Goal: Check status: Check status

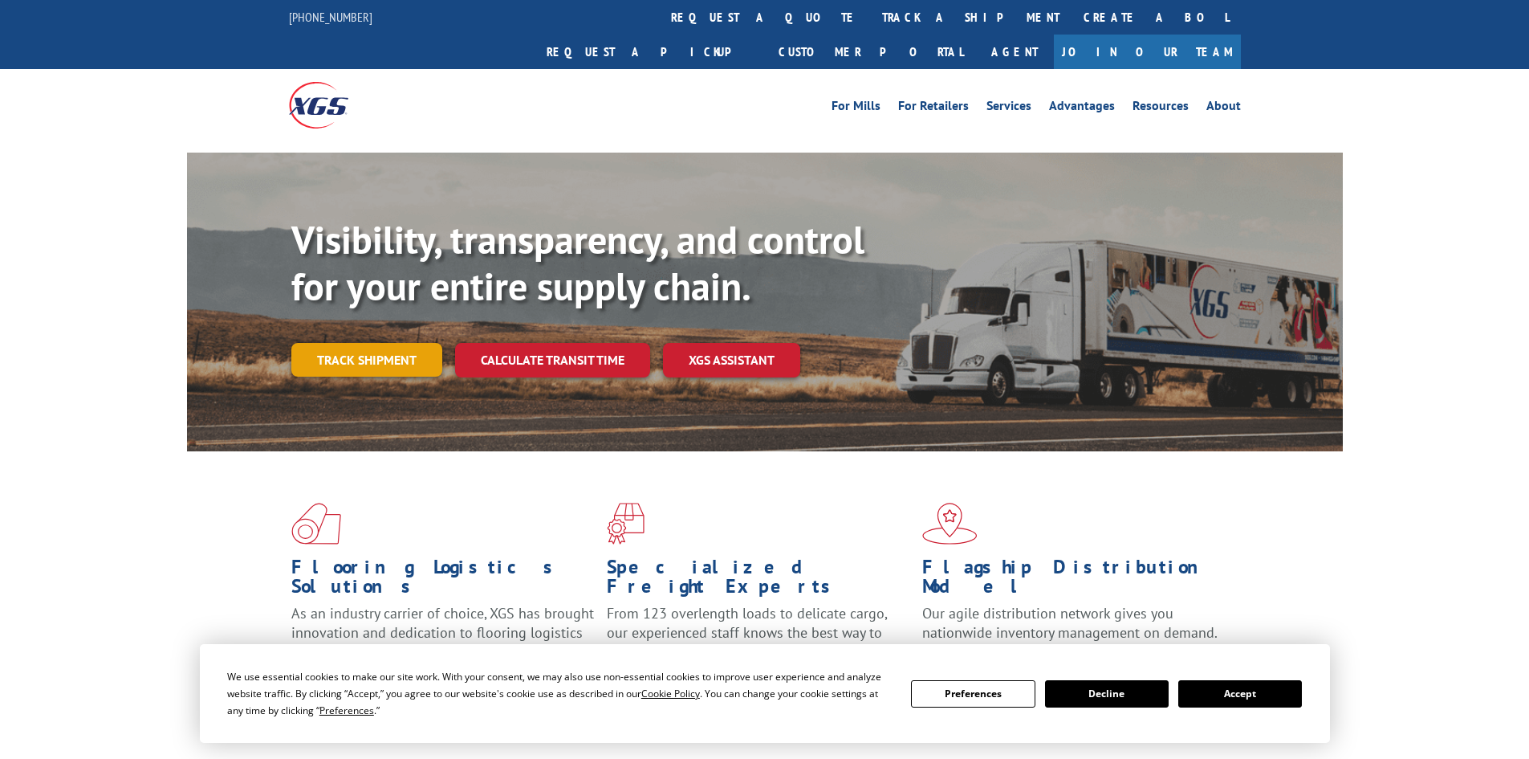
click at [379, 343] on link "Track shipment" at bounding box center [366, 360] width 151 height 34
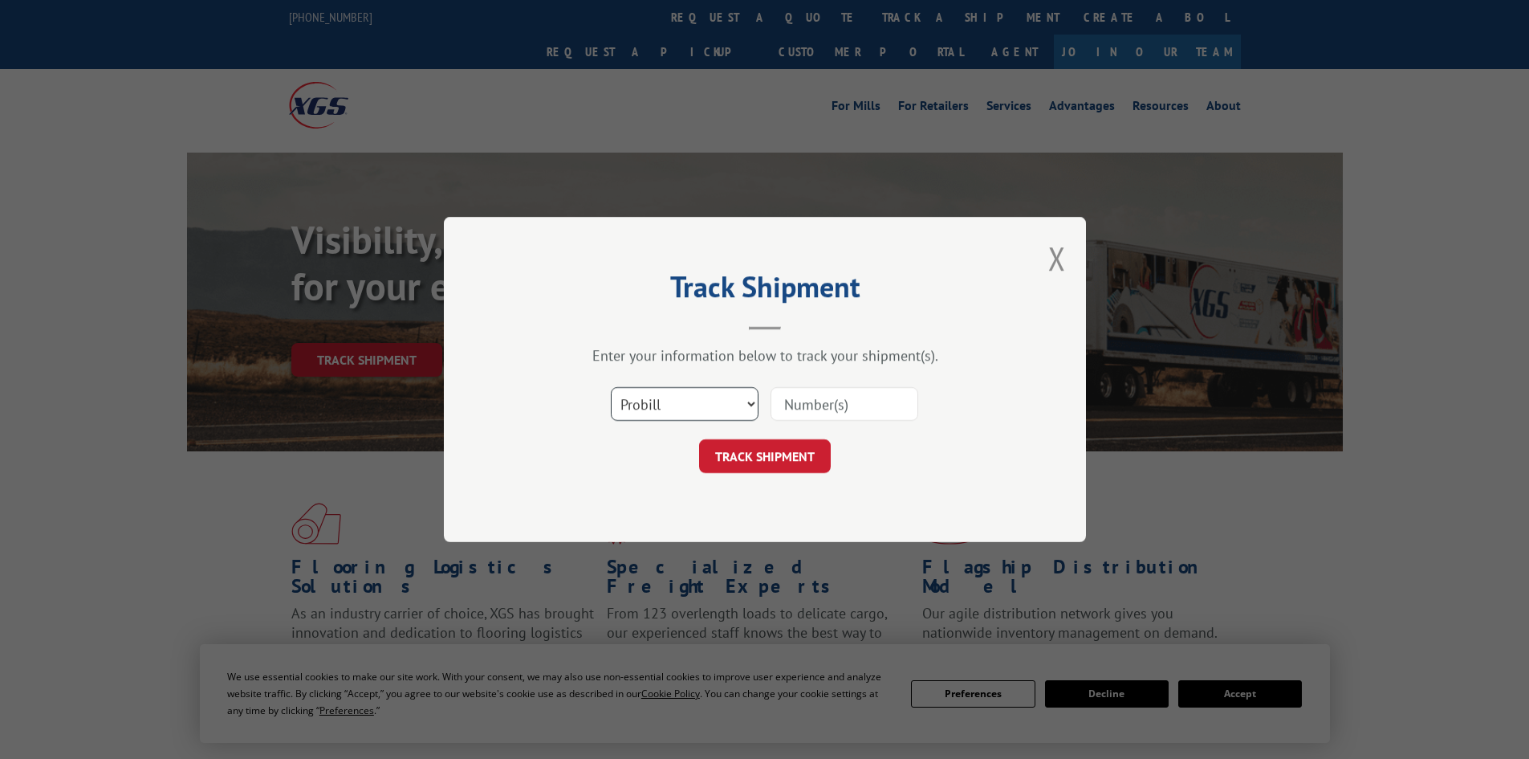
click at [750, 398] on select "Select category... Probill BOL PO" at bounding box center [685, 404] width 148 height 34
select select "po"
click at [611, 387] on select "Select category... Probill BOL PO" at bounding box center [685, 404] width 148 height 34
click at [815, 393] on input at bounding box center [845, 404] width 148 height 34
paste input "[PHONE_NUMBER]"
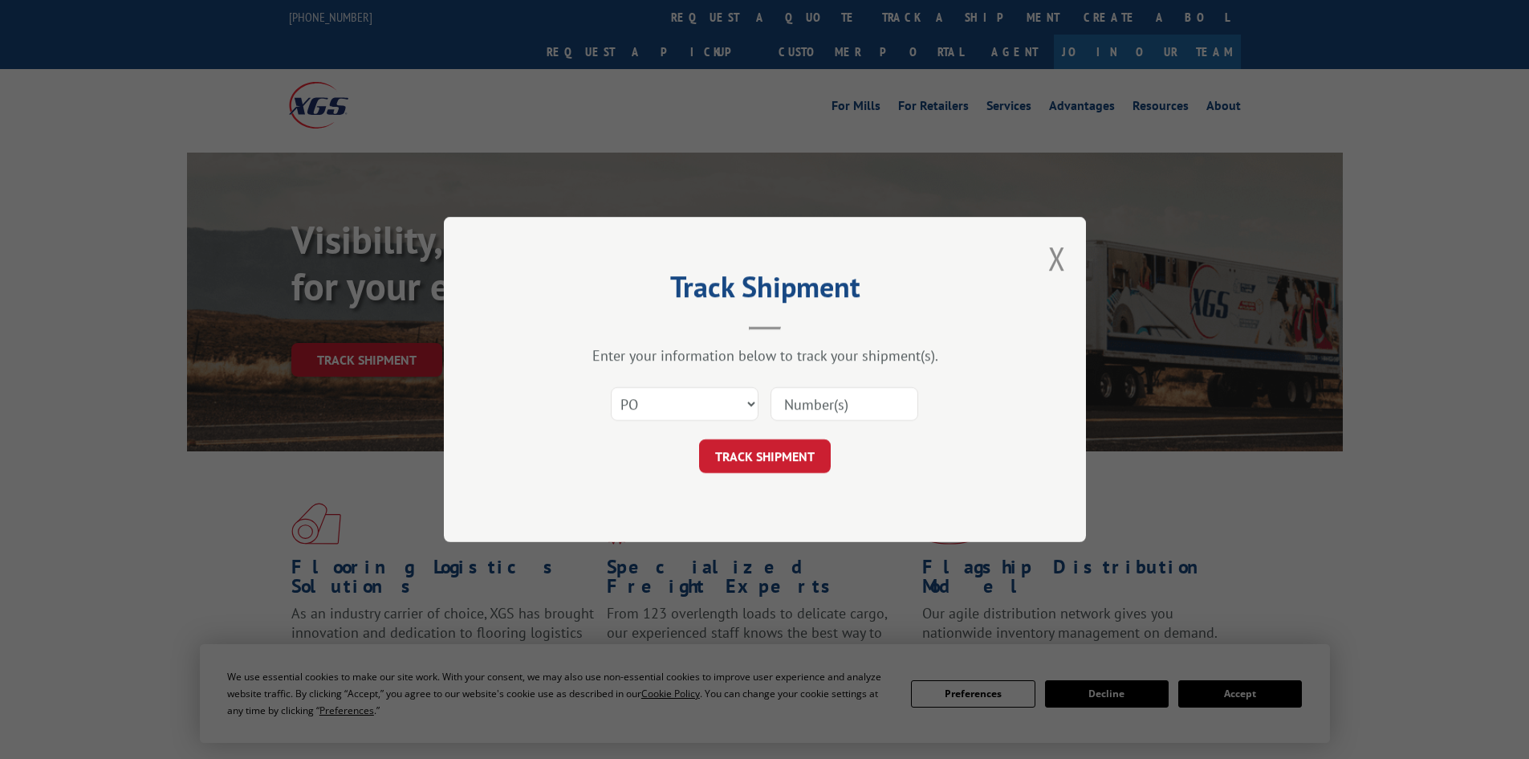
type input "[PHONE_NUMBER]"
drag, startPoint x: 900, startPoint y: 404, endPoint x: 172, endPoint y: 441, distance: 729.0
click at [172, 441] on div "Track Shipment Enter your information below to track your shipment(s). Select c…" at bounding box center [764, 379] width 1529 height 759
click at [736, 386] on div "Select category... Probill BOL PO" at bounding box center [685, 403] width 146 height 37
click at [723, 401] on select "Select category... Probill BOL PO" at bounding box center [685, 404] width 148 height 34
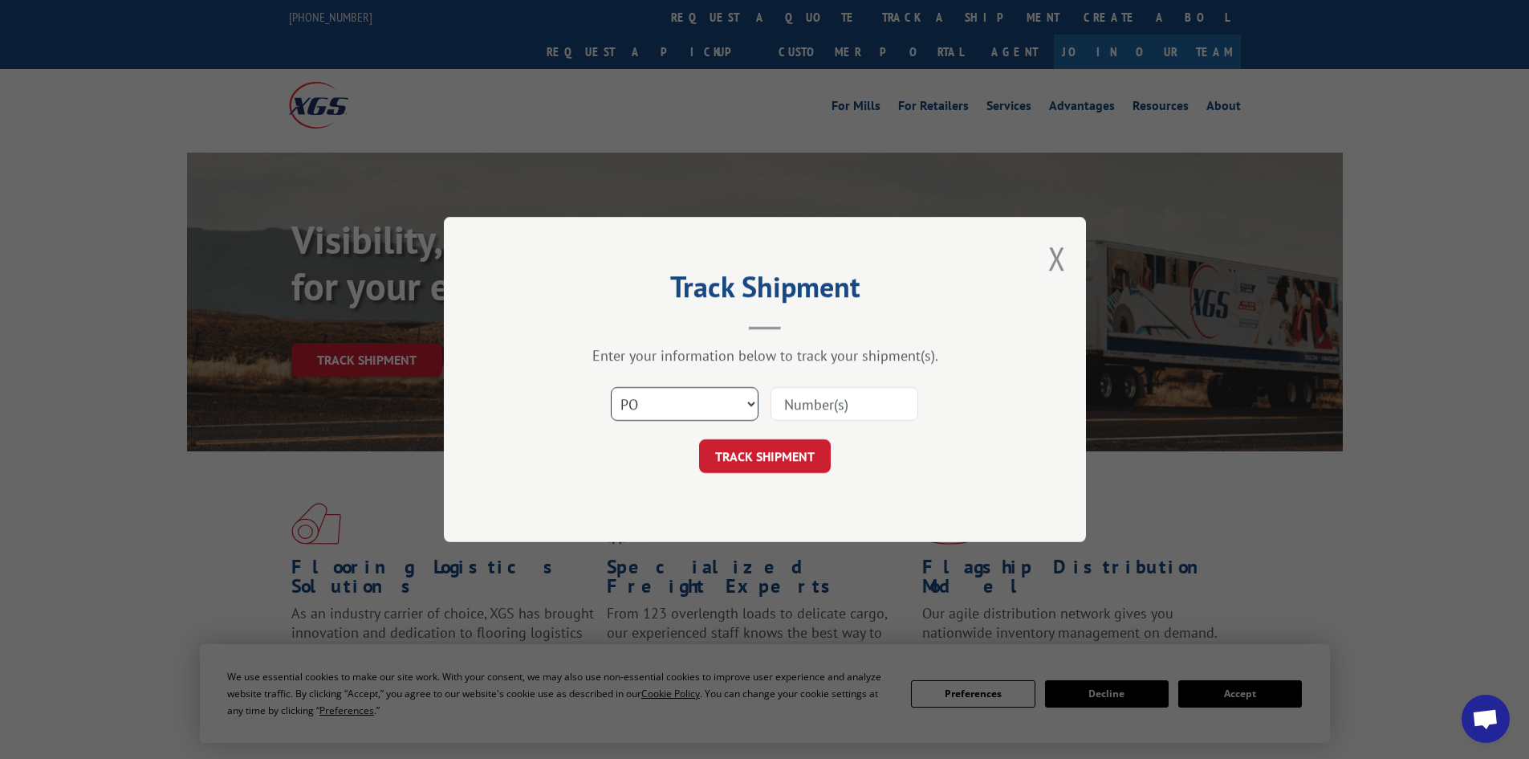
click at [611, 387] on select "Select category... Probill BOL PO" at bounding box center [685, 404] width 148 height 34
click at [868, 401] on input at bounding box center [845, 404] width 148 height 34
paste input "87534222"
type input "87534222"
click at [770, 454] on button "TRACK SHIPMENT" at bounding box center [765, 456] width 132 height 34
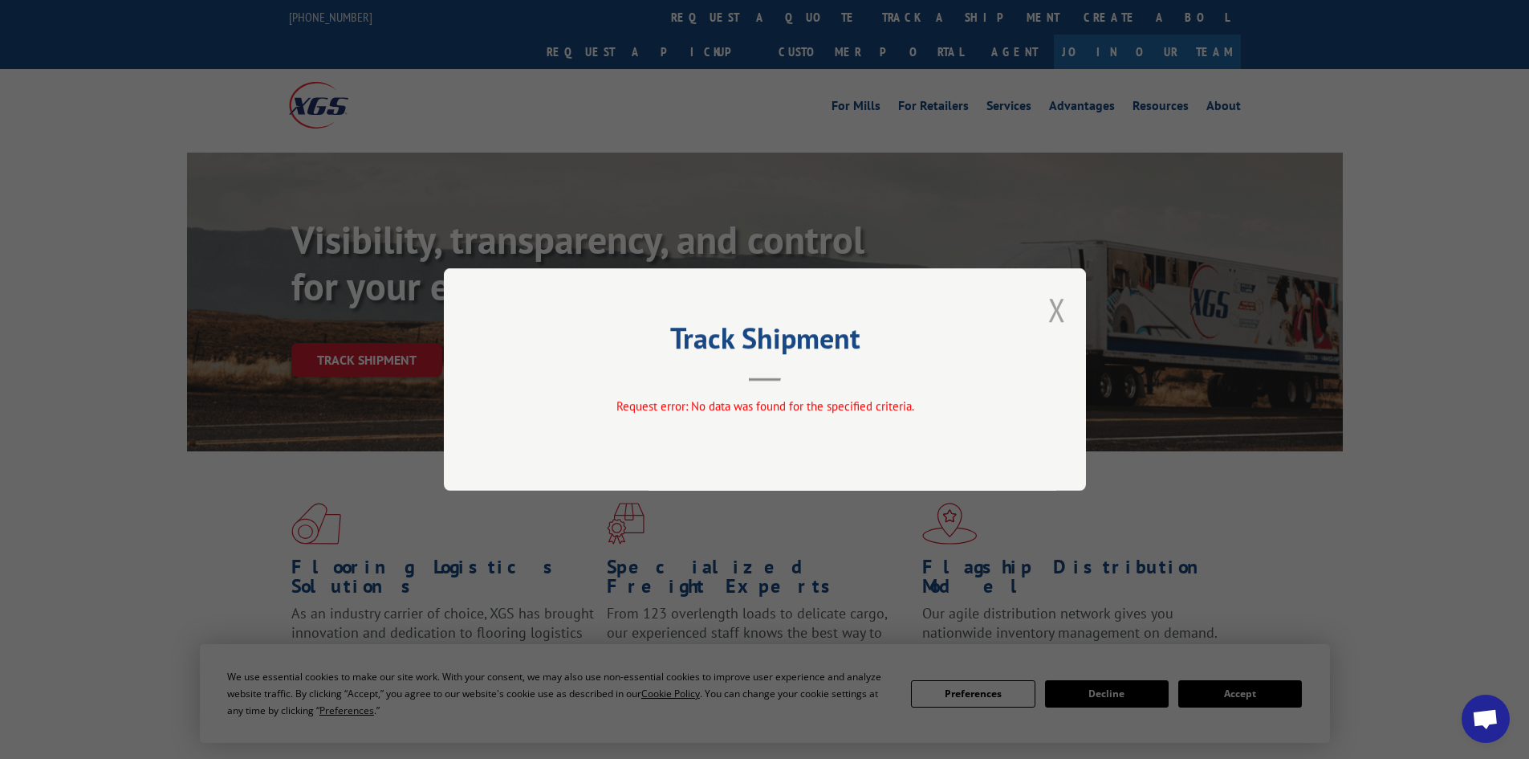
click at [1053, 307] on button "Close modal" at bounding box center [1057, 309] width 18 height 43
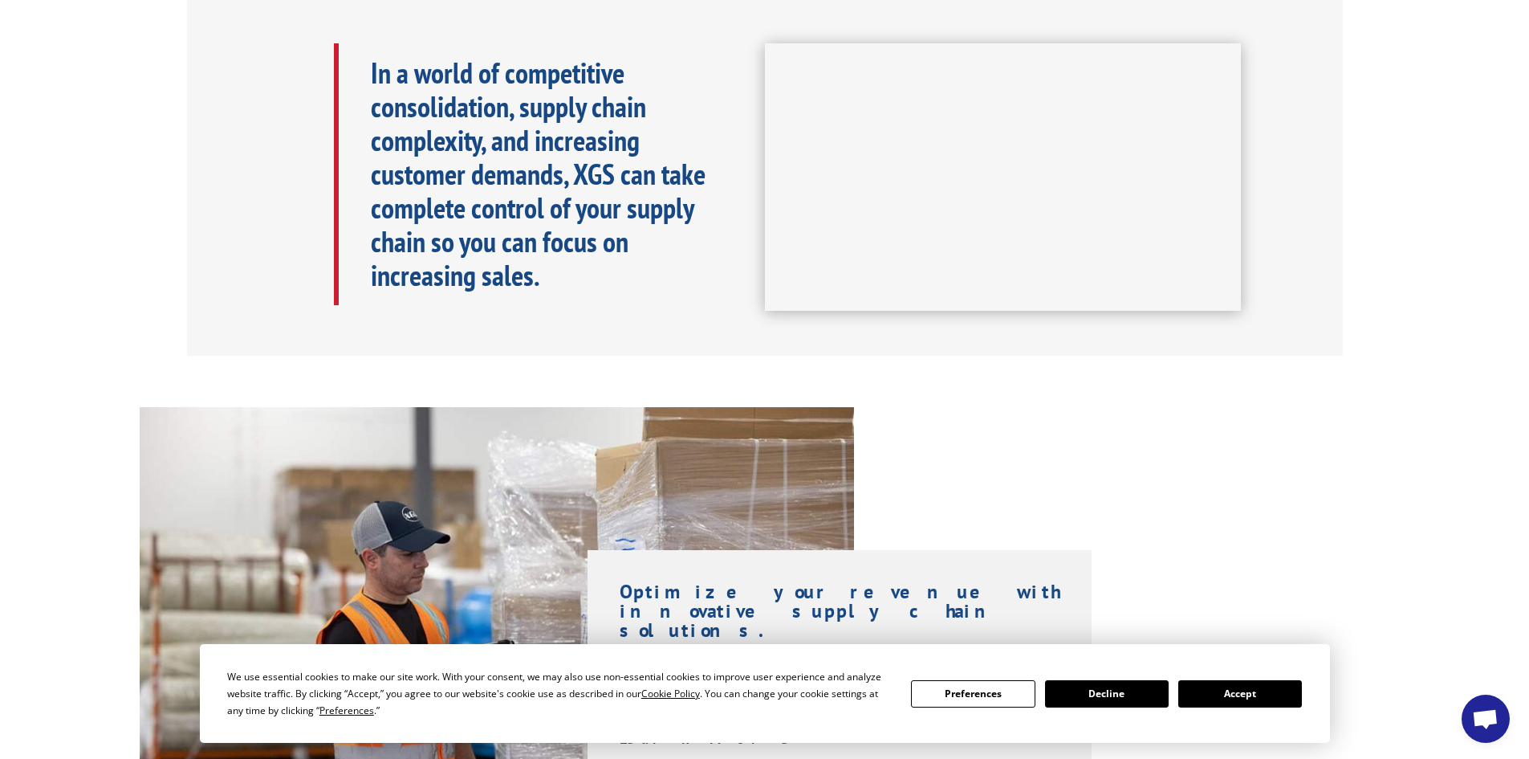
drag, startPoint x: 1291, startPoint y: 314, endPoint x: 1208, endPoint y: 381, distance: 106.7
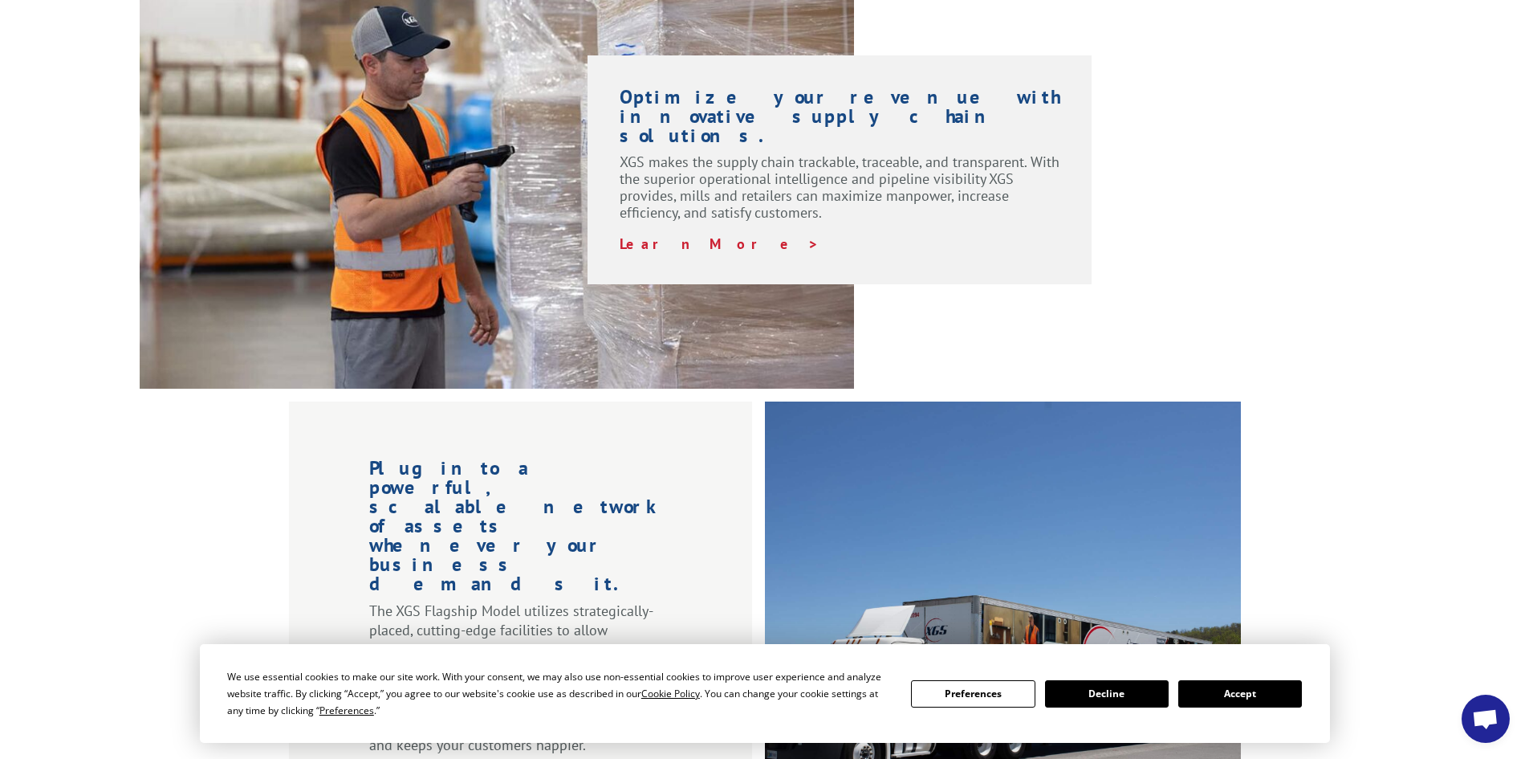
scroll to position [1630, 0]
